Goal: Task Accomplishment & Management: Use online tool/utility

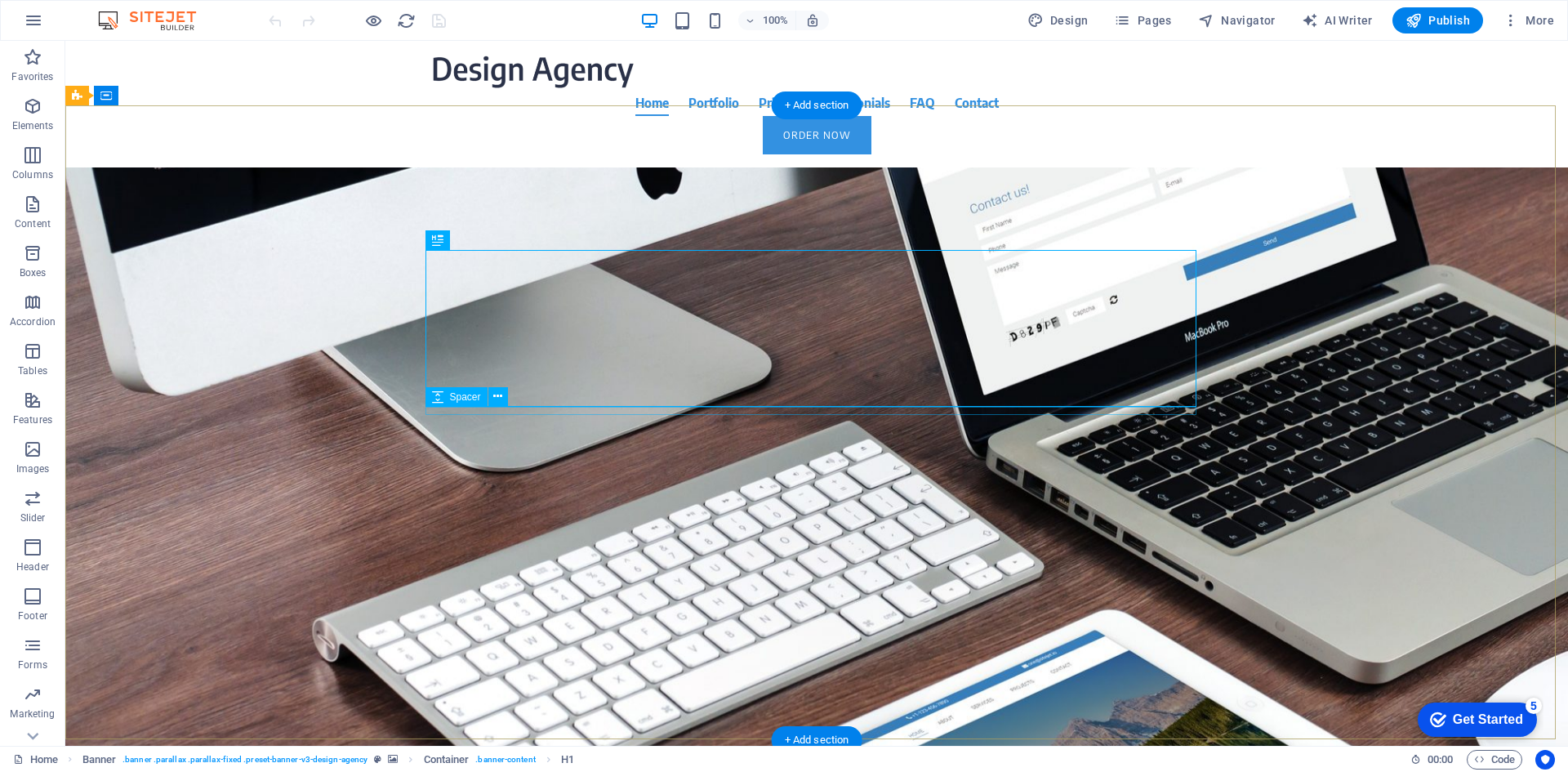
click at [851, 429] on div at bounding box center [817, 432] width 771 height 8
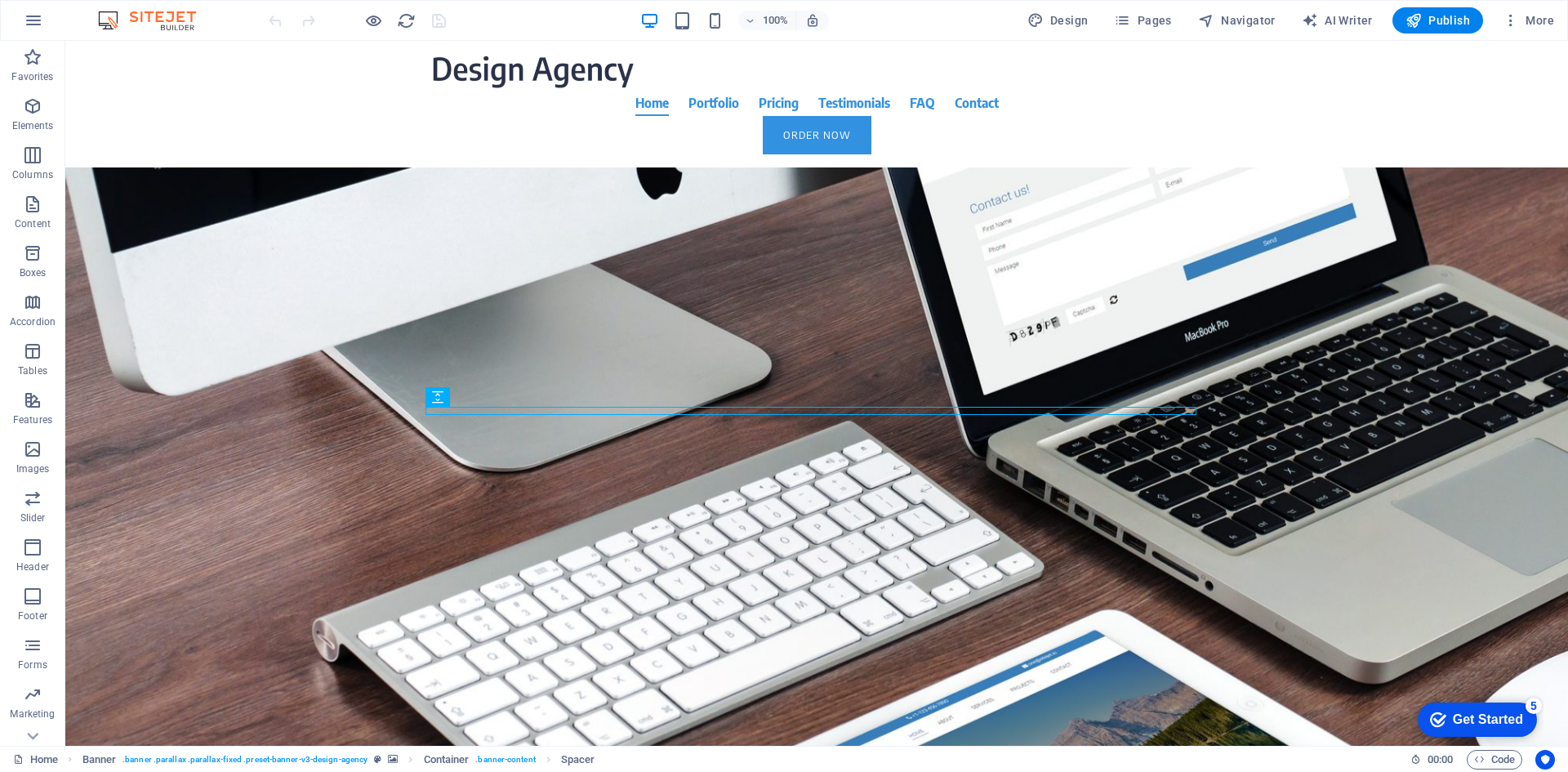
click at [116, 19] on img at bounding box center [156, 20] width 123 height 19
click at [27, 11] on icon "button" at bounding box center [33, 20] width 19 height 19
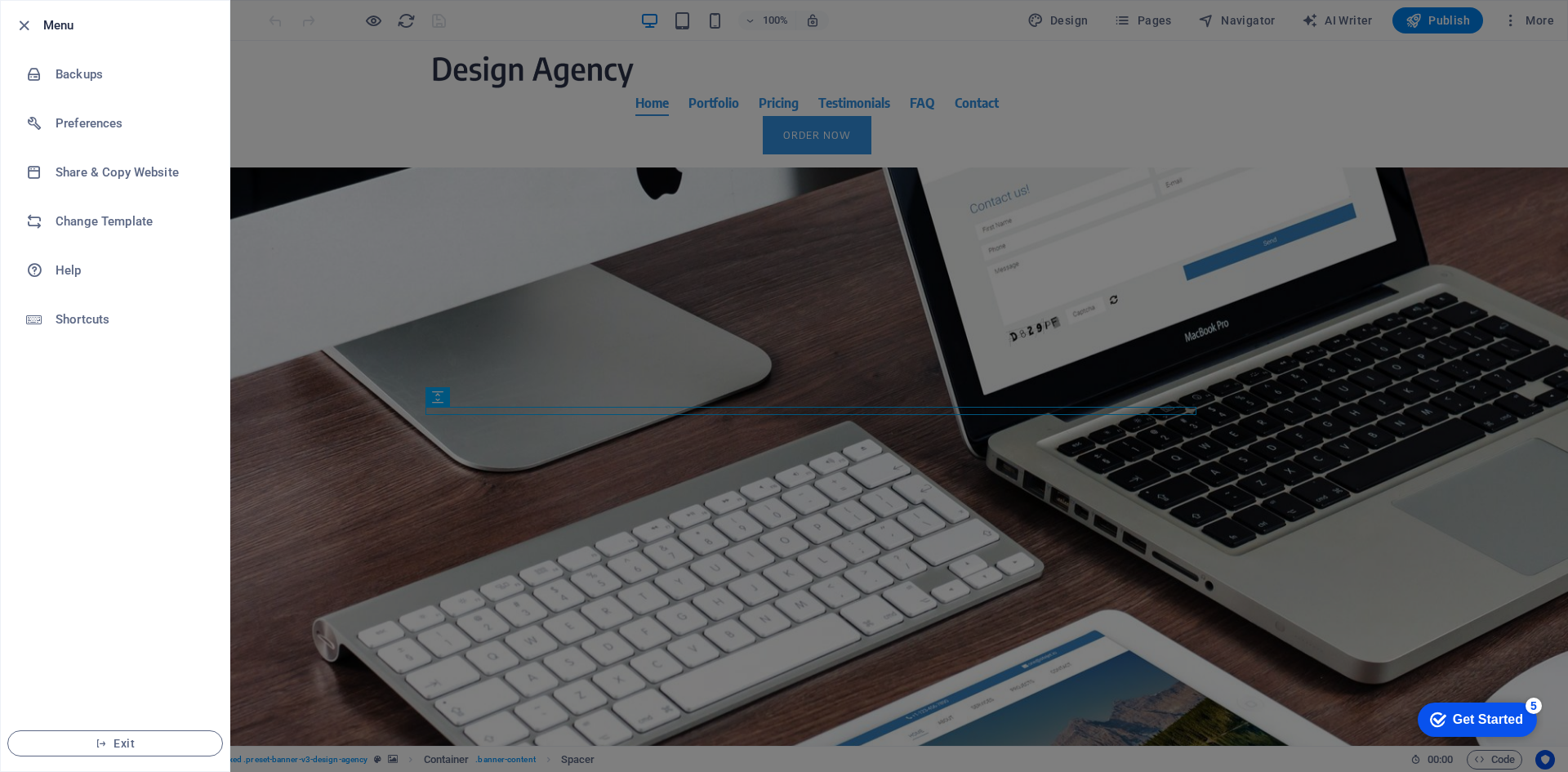
click at [367, 60] on div at bounding box center [784, 386] width 1568 height 772
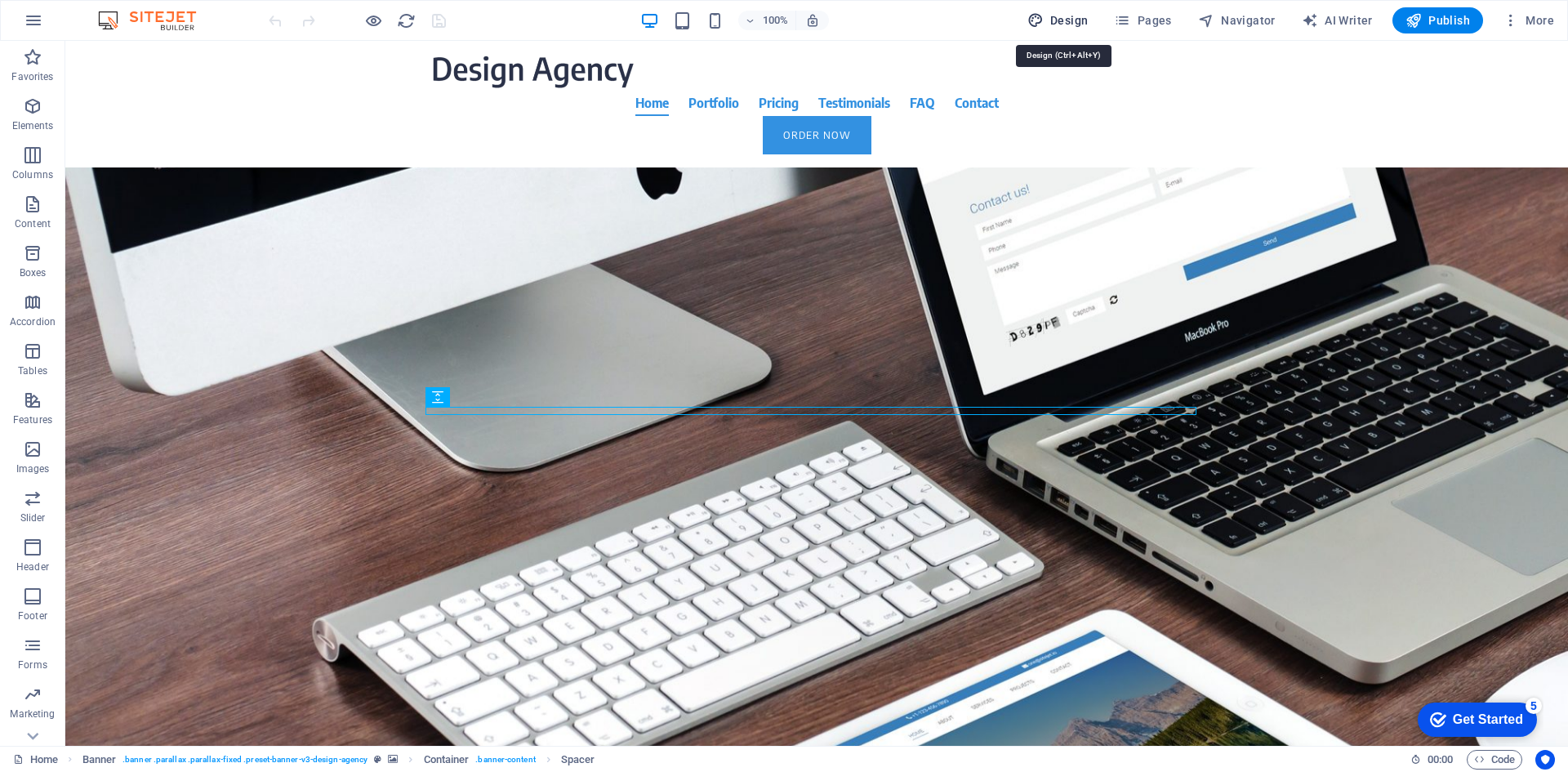
click at [851, 11] on button "Design" at bounding box center [1058, 20] width 74 height 27
select select "rem"
select select "400"
select select "px"
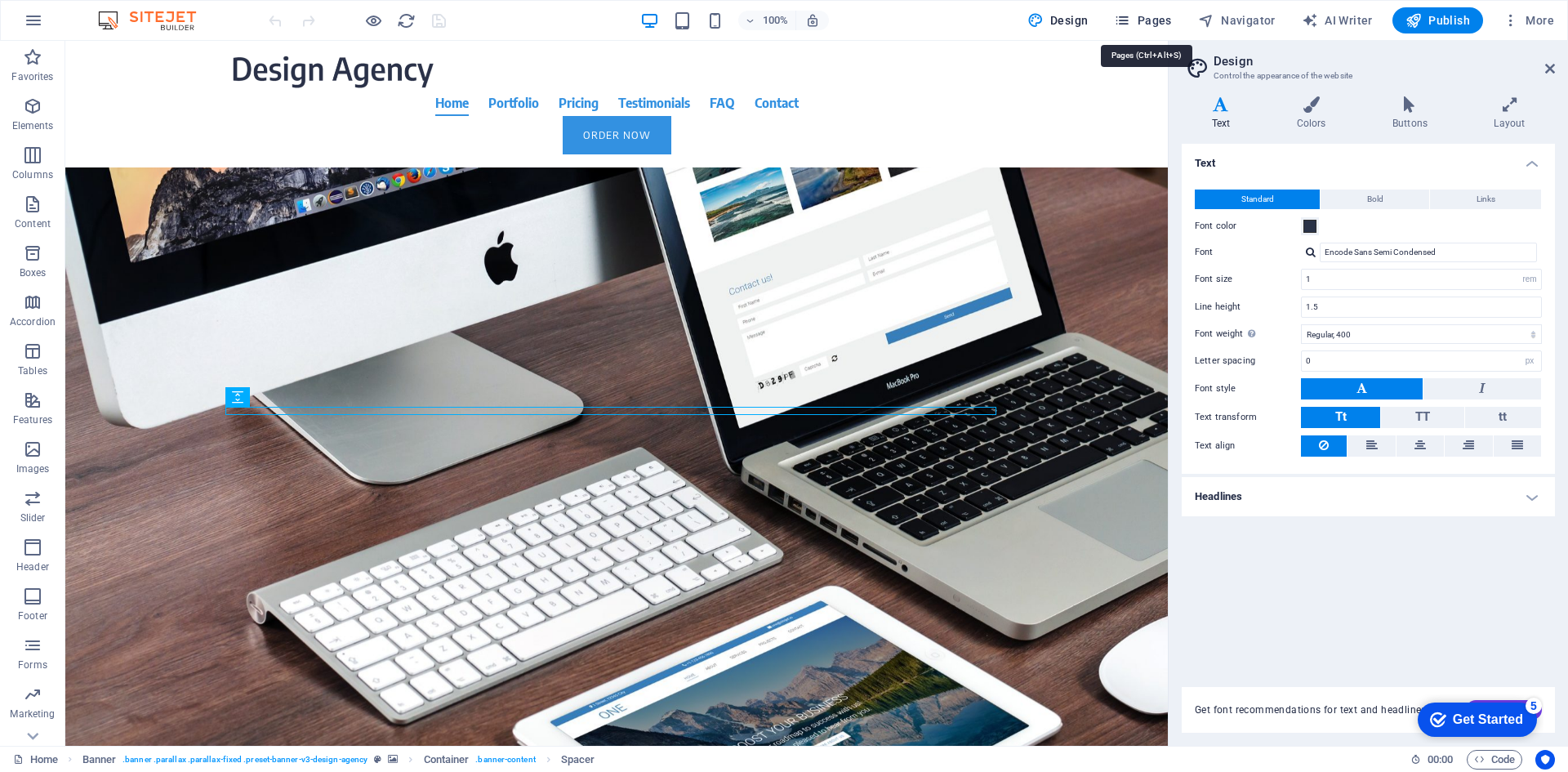
click at [851, 16] on span "Pages" at bounding box center [1143, 20] width 57 height 16
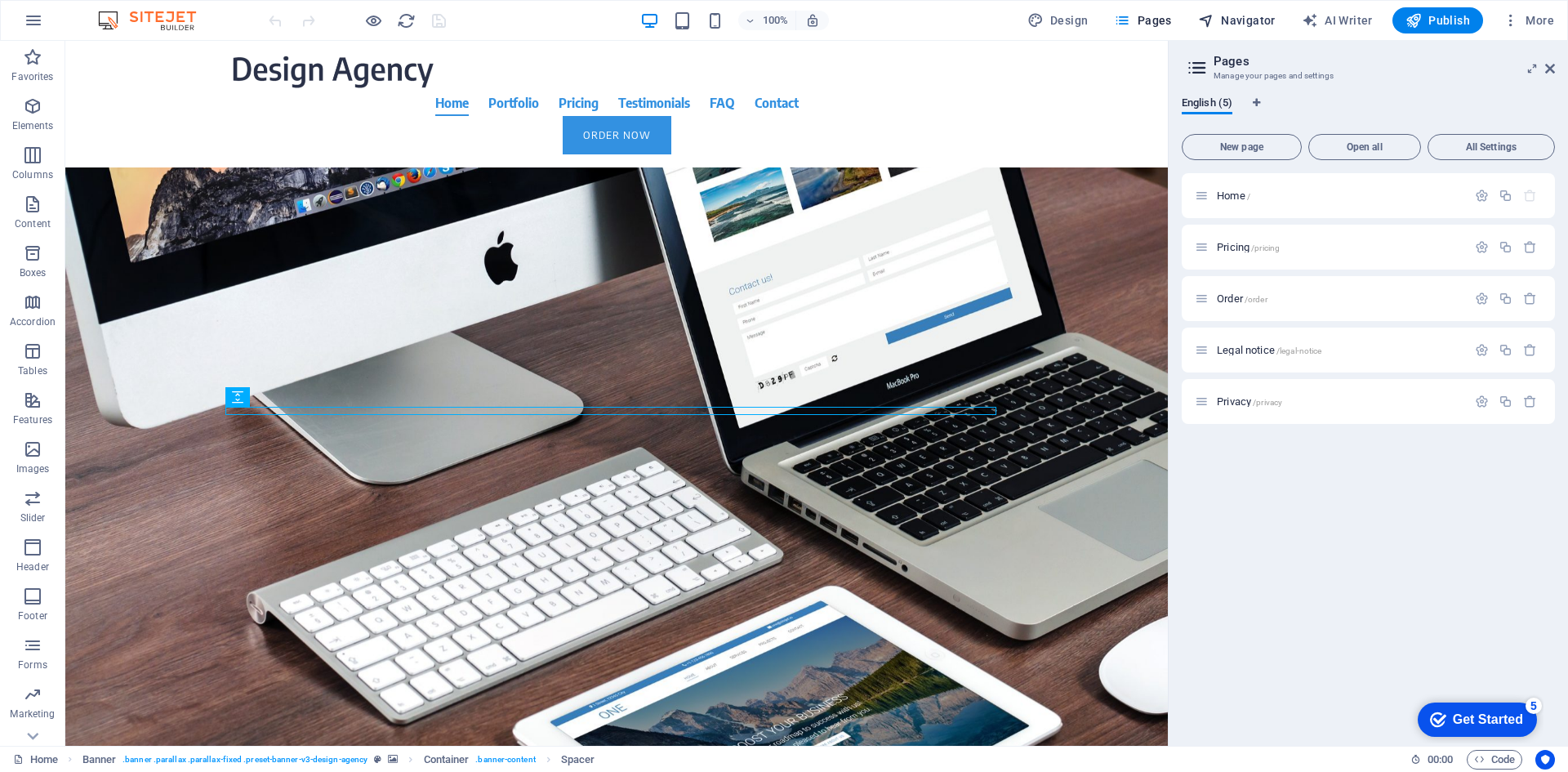
click at [851, 15] on span "Navigator" at bounding box center [1236, 20] width 78 height 16
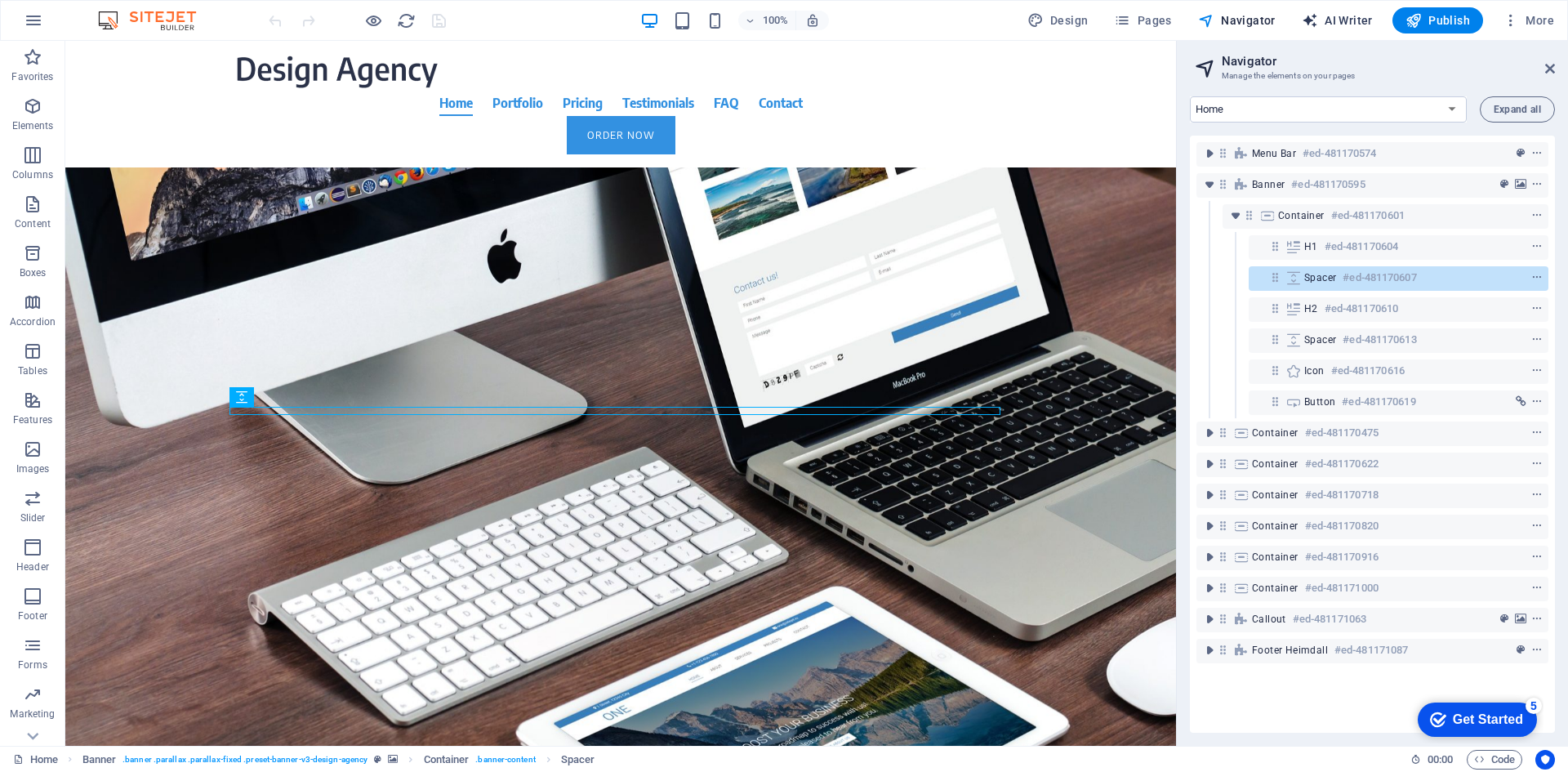
click at [851, 19] on span "AI Writer" at bounding box center [1338, 20] width 71 height 16
select select "English"
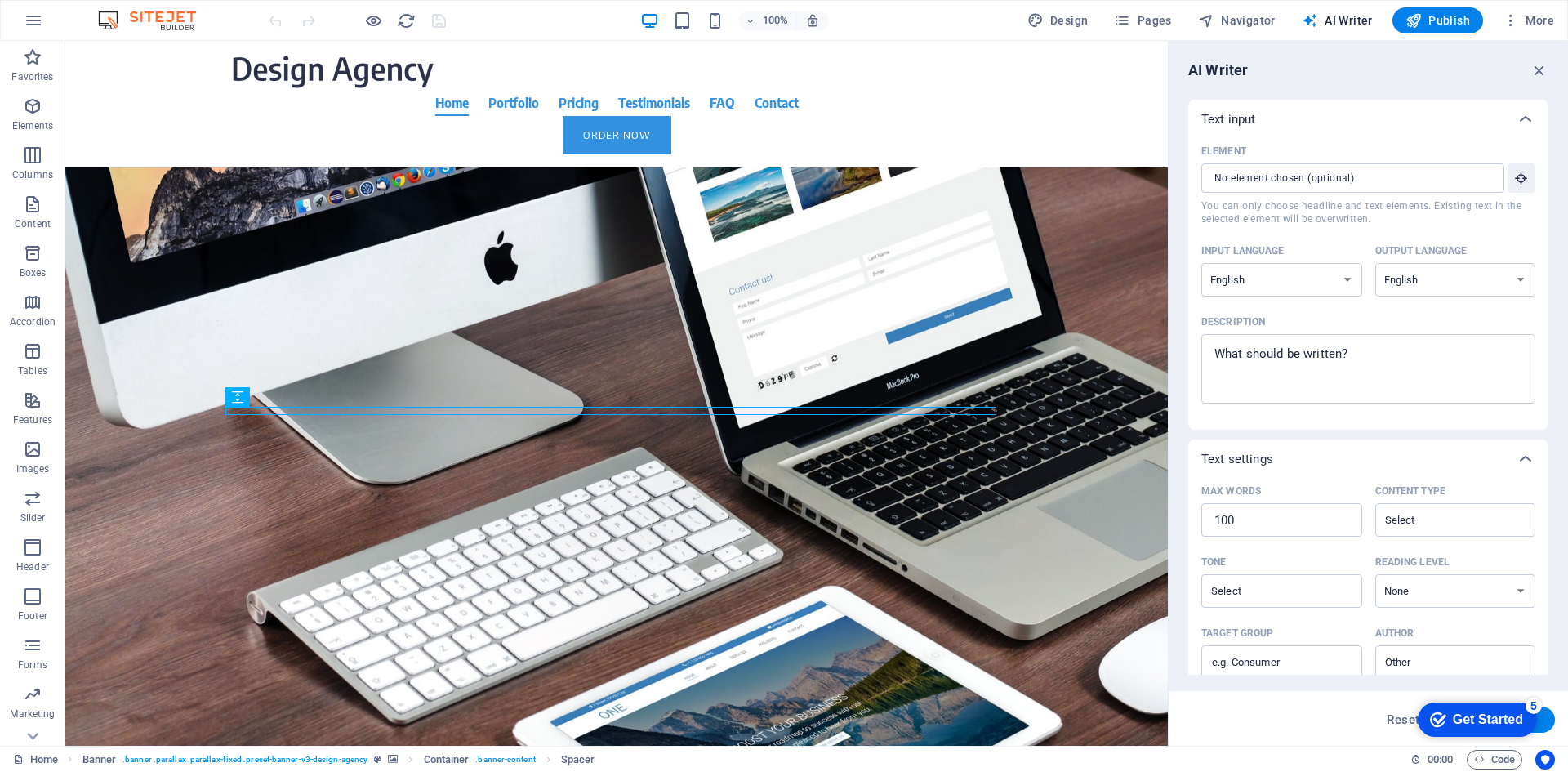
drag, startPoint x: 1343, startPoint y: 19, endPoint x: 939, endPoint y: 22, distance: 404.0
click at [851, 22] on div "100% Design Pages Navigator AI Writer Publish More" at bounding box center [913, 20] width 1296 height 27
click at [410, 18] on icon "reload" at bounding box center [406, 20] width 19 height 19
click at [406, 23] on icon "reload" at bounding box center [406, 20] width 19 height 19
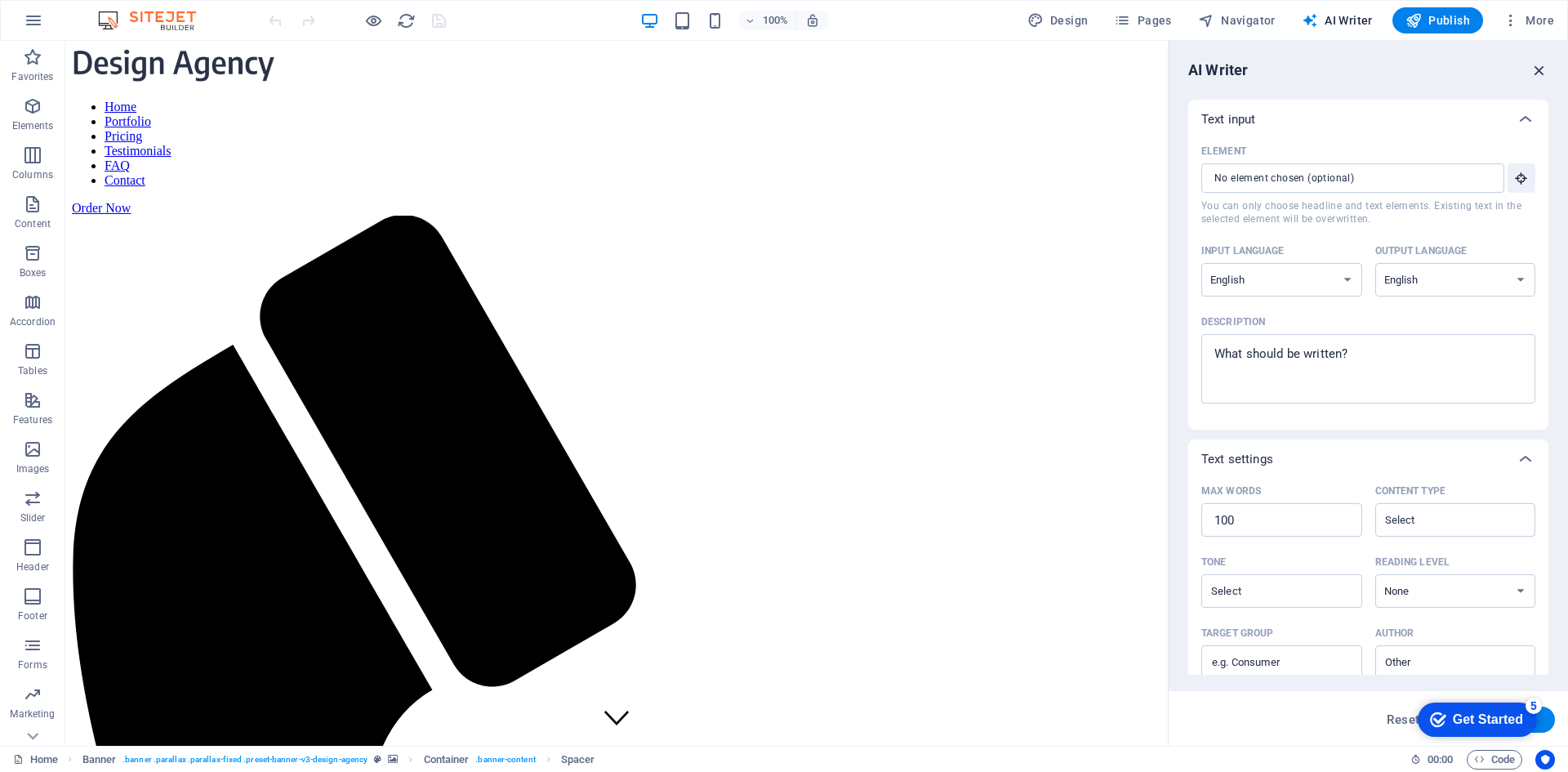
click at [851, 64] on icon "button" at bounding box center [1540, 71] width 18 height 18
